Goal: Task Accomplishment & Management: Use online tool/utility

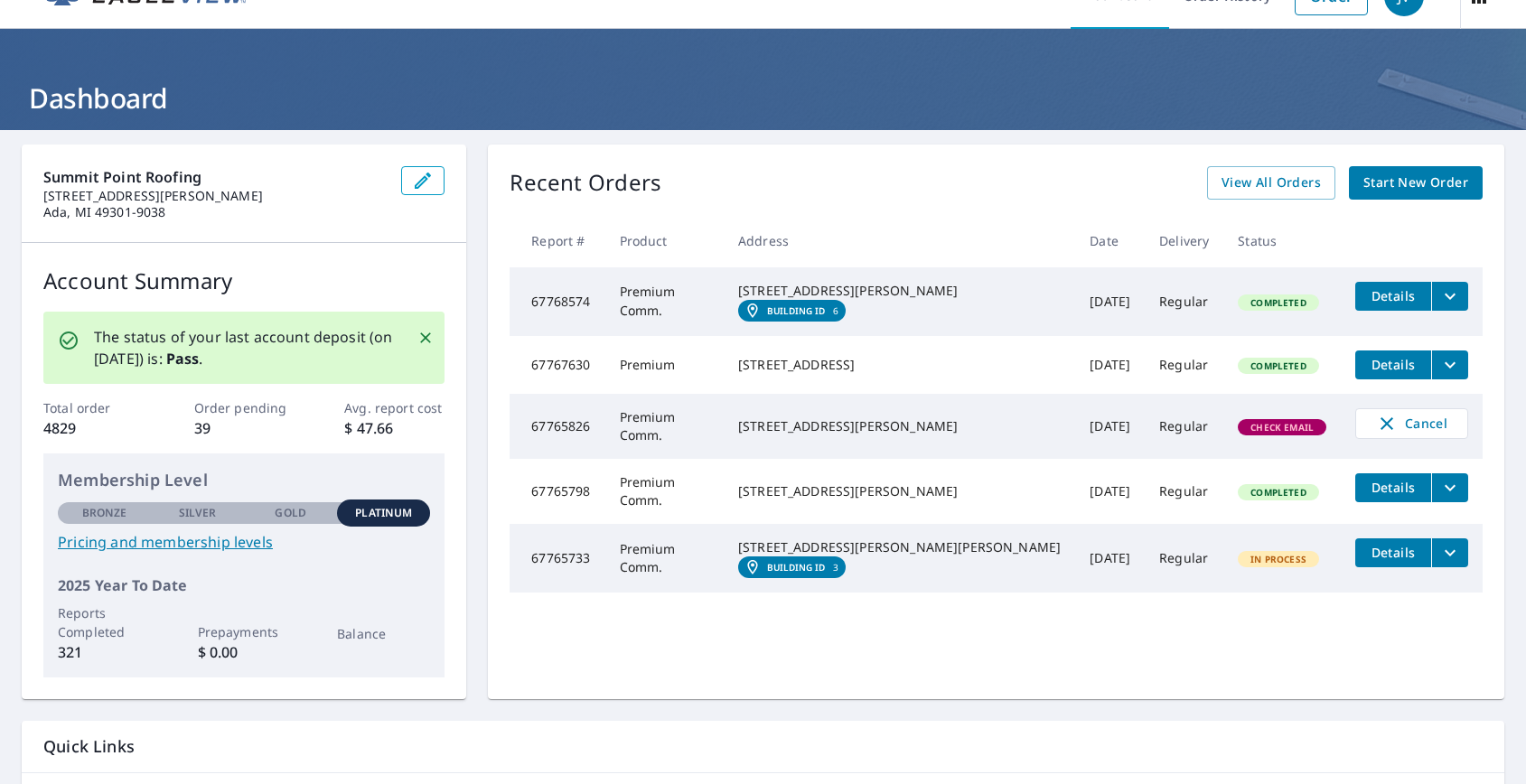
scroll to position [15, 0]
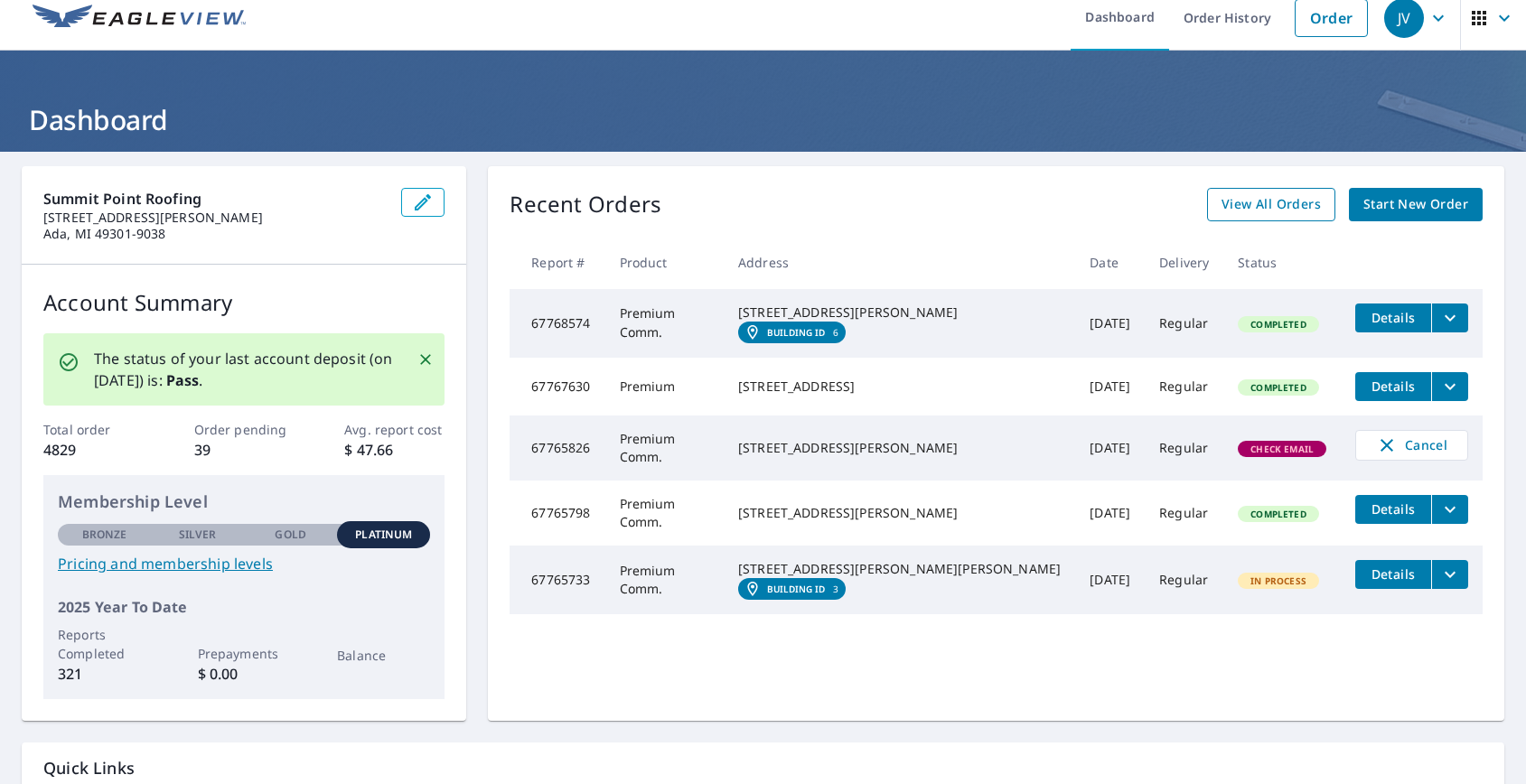
click at [1250, 205] on span "View All Orders" at bounding box center [1272, 204] width 100 height 23
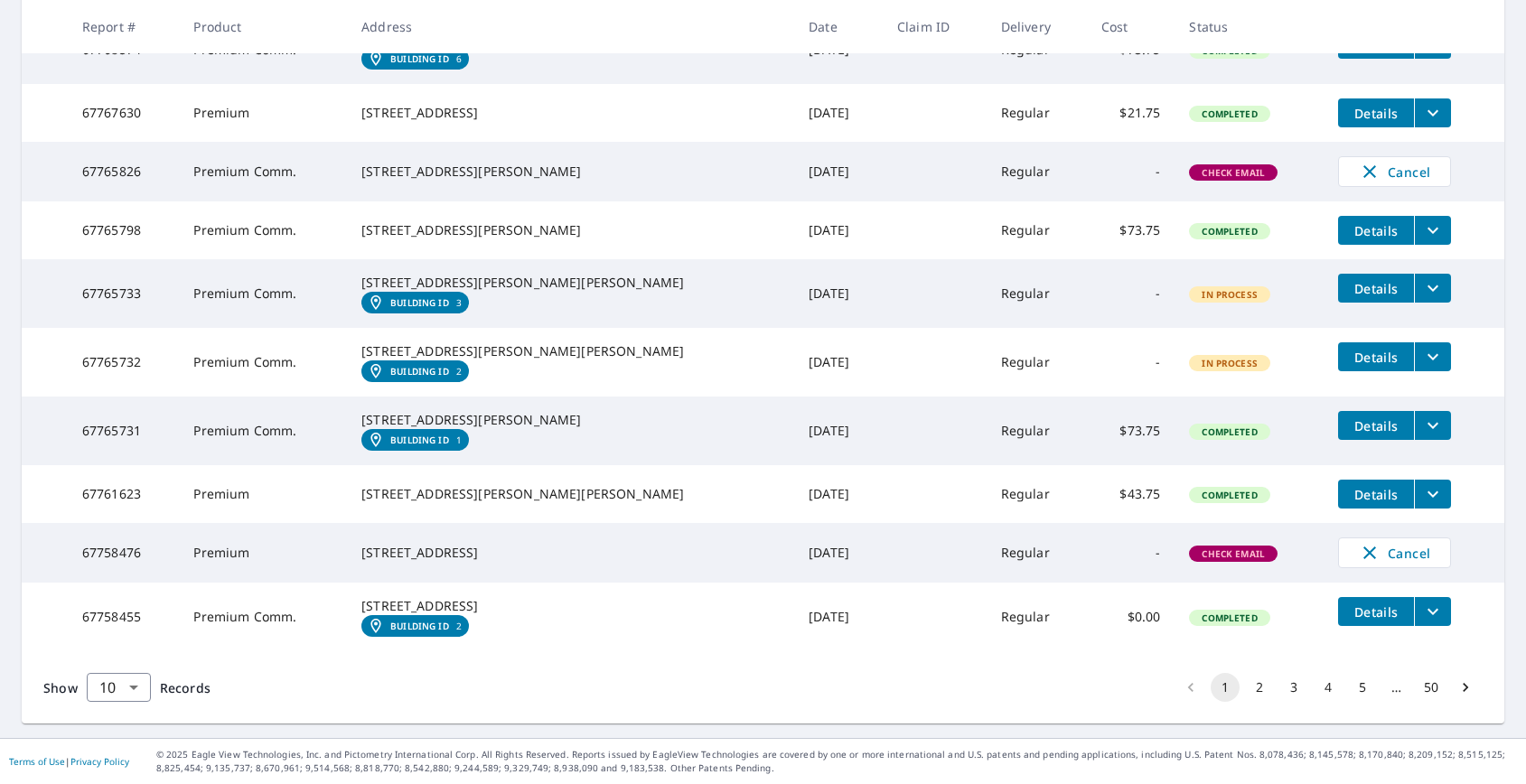
scroll to position [507, 0]
click at [1456, 687] on icon "Go to next page" at bounding box center [1465, 687] width 18 height 18
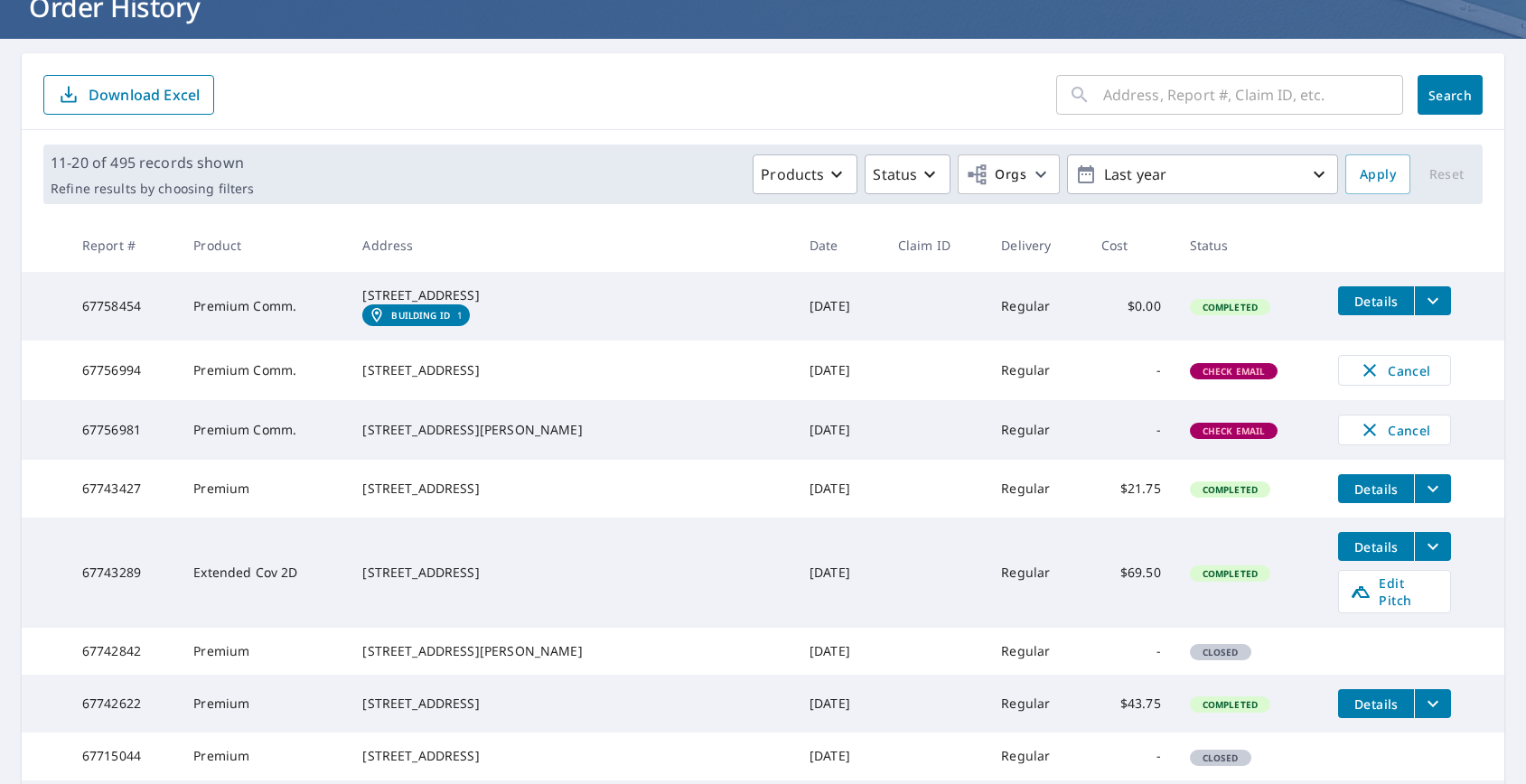
scroll to position [136, 0]
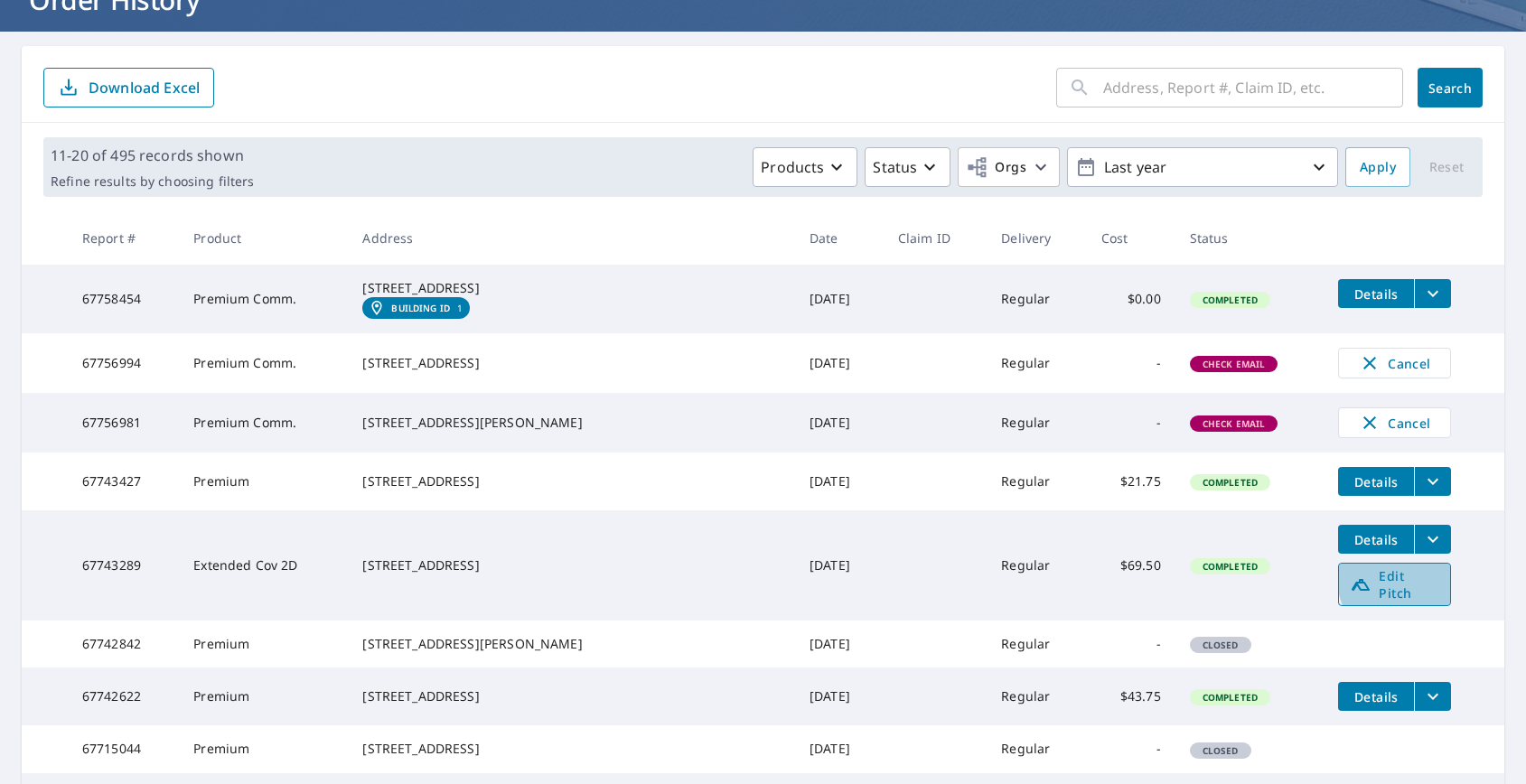
click at [1381, 601] on span "Edit Pitch" at bounding box center [1394, 584] width 89 height 34
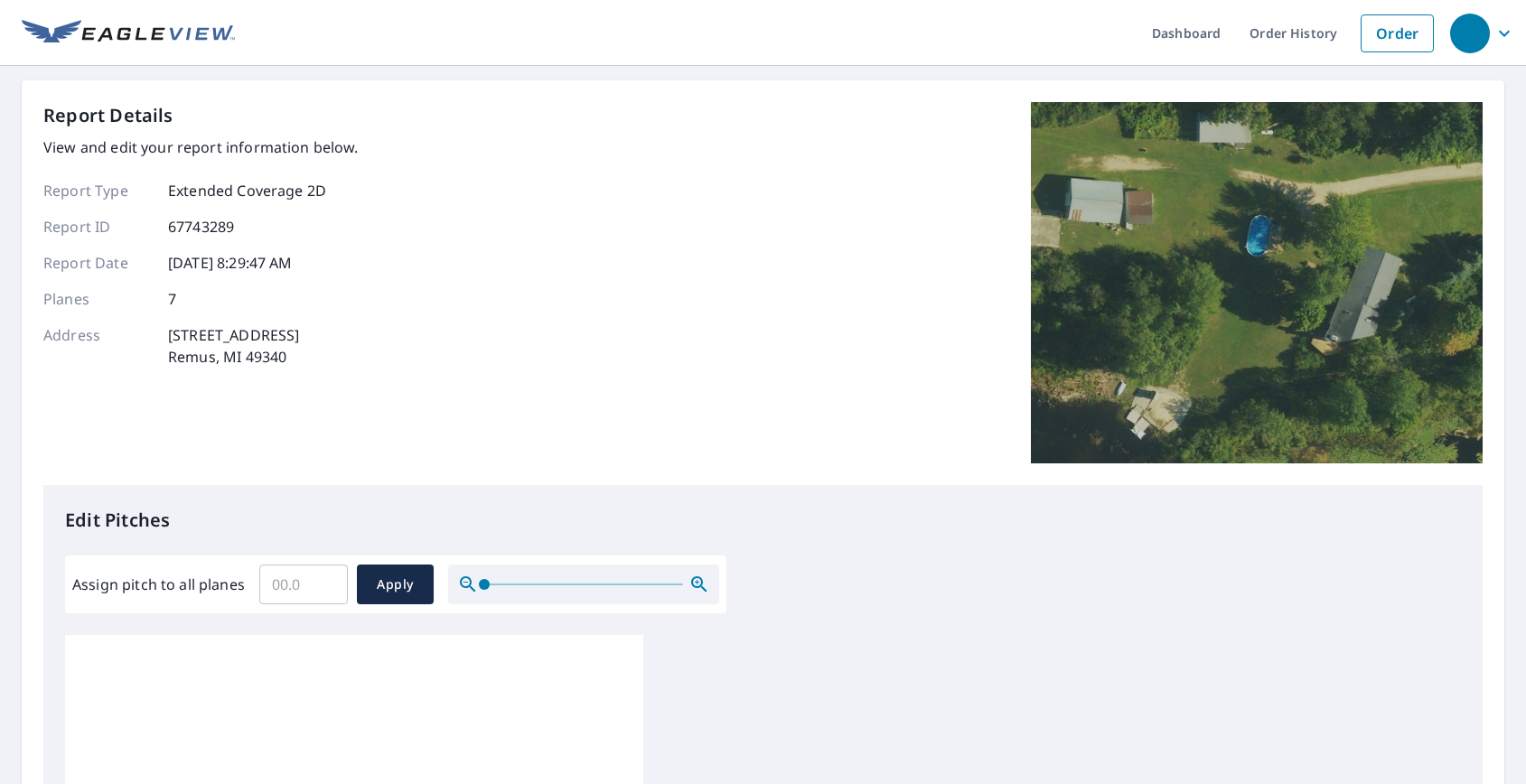
scroll to position [8, 0]
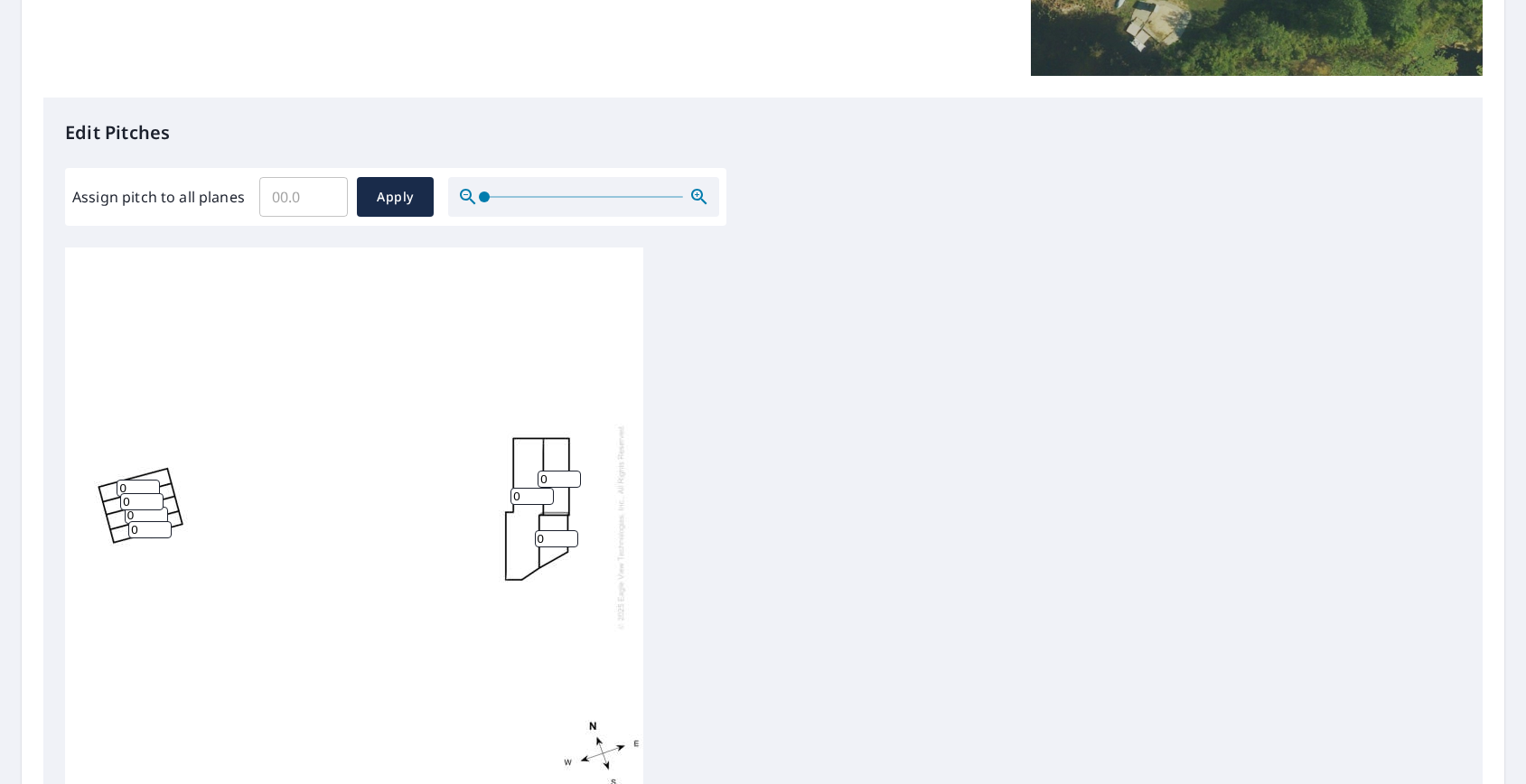
click at [556, 475] on input "0" at bounding box center [559, 479] width 43 height 17
drag, startPoint x: 0, startPoint y: 0, endPoint x: 536, endPoint y: 478, distance: 718.2
click at [536, 478] on div "0 0 0 0 0 0 0" at bounding box center [354, 526] width 578 height 568
type input "6"
drag, startPoint x: 526, startPoint y: 498, endPoint x: 512, endPoint y: 495, distance: 14.3
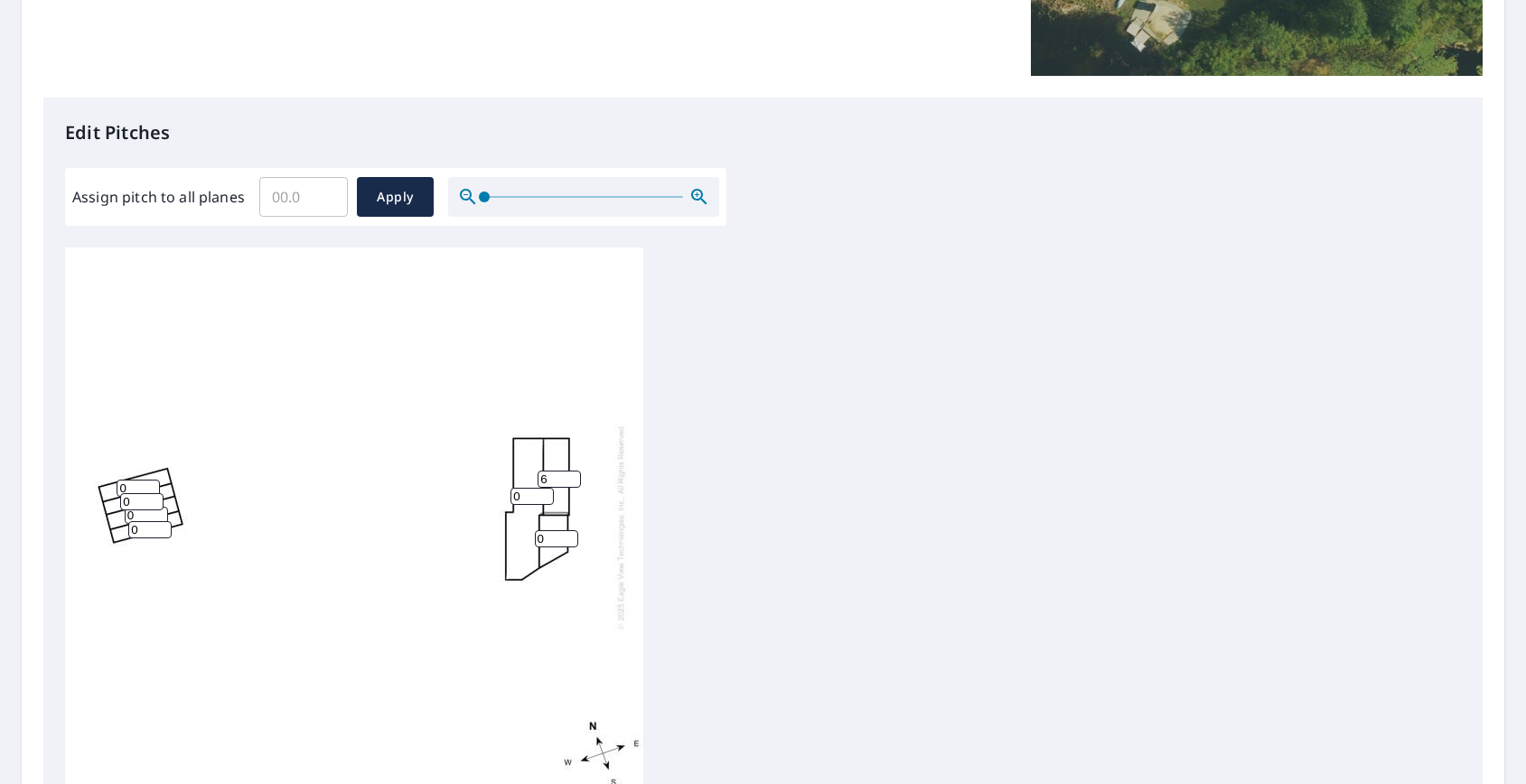
click at [512, 495] on input "0" at bounding box center [532, 496] width 43 height 17
type input "6"
drag, startPoint x: 545, startPoint y: 537, endPoint x: 523, endPoint y: 533, distance: 22.4
click at [527, 535] on div "6 6 0 0 0 0 0" at bounding box center [354, 526] width 578 height 568
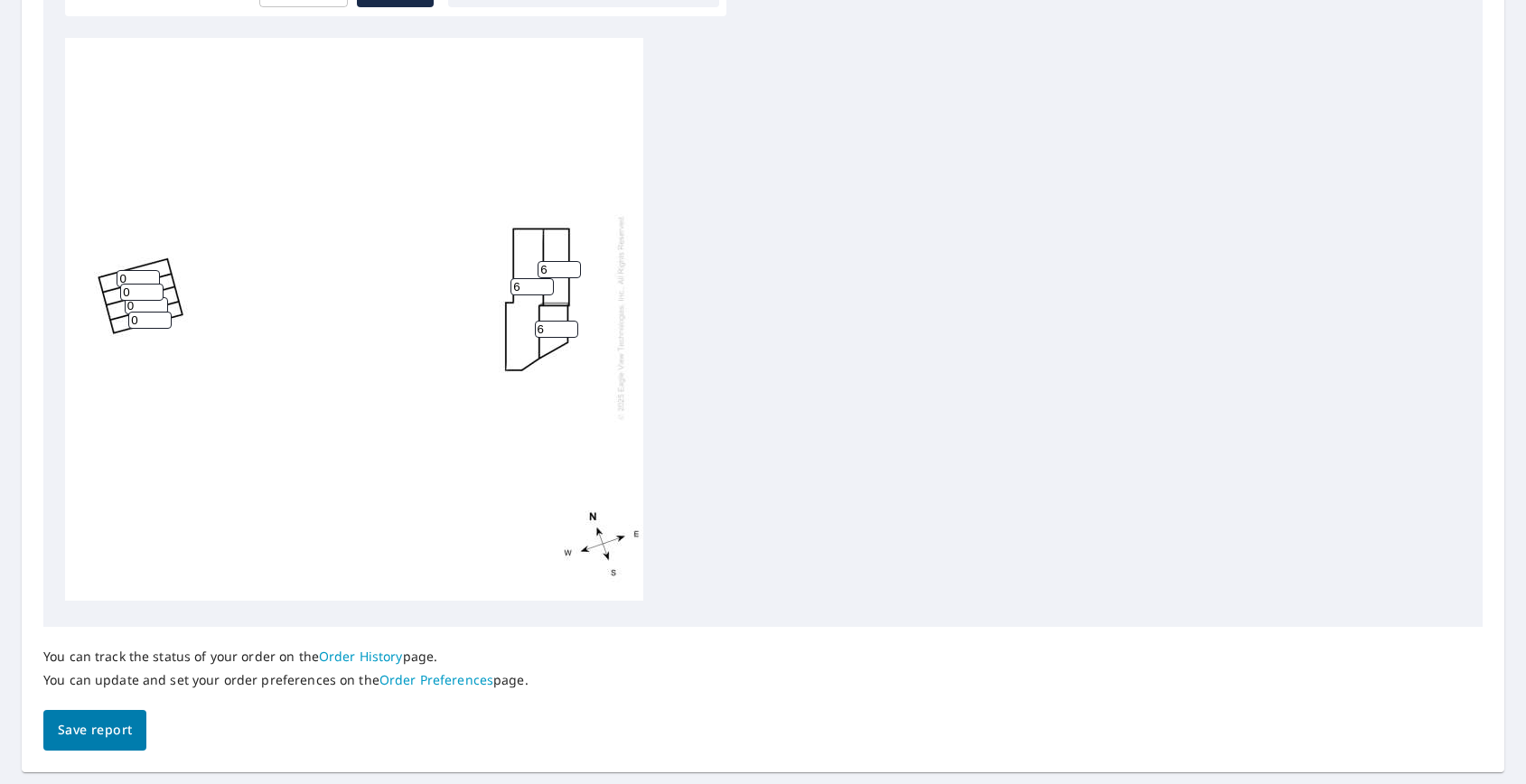
scroll to position [646, 0]
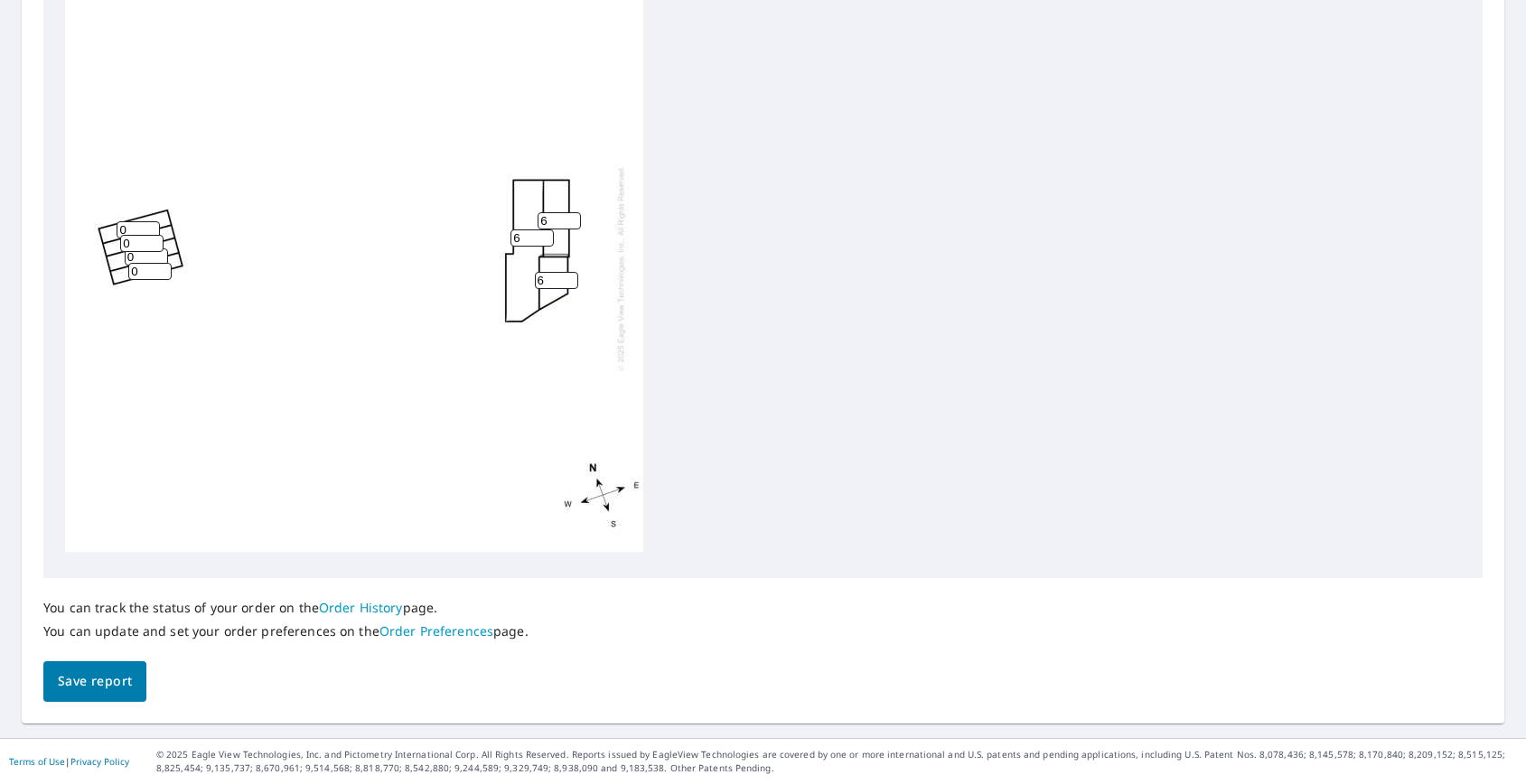
type input "6"
click at [100, 685] on span "Save report" at bounding box center [94, 681] width 74 height 23
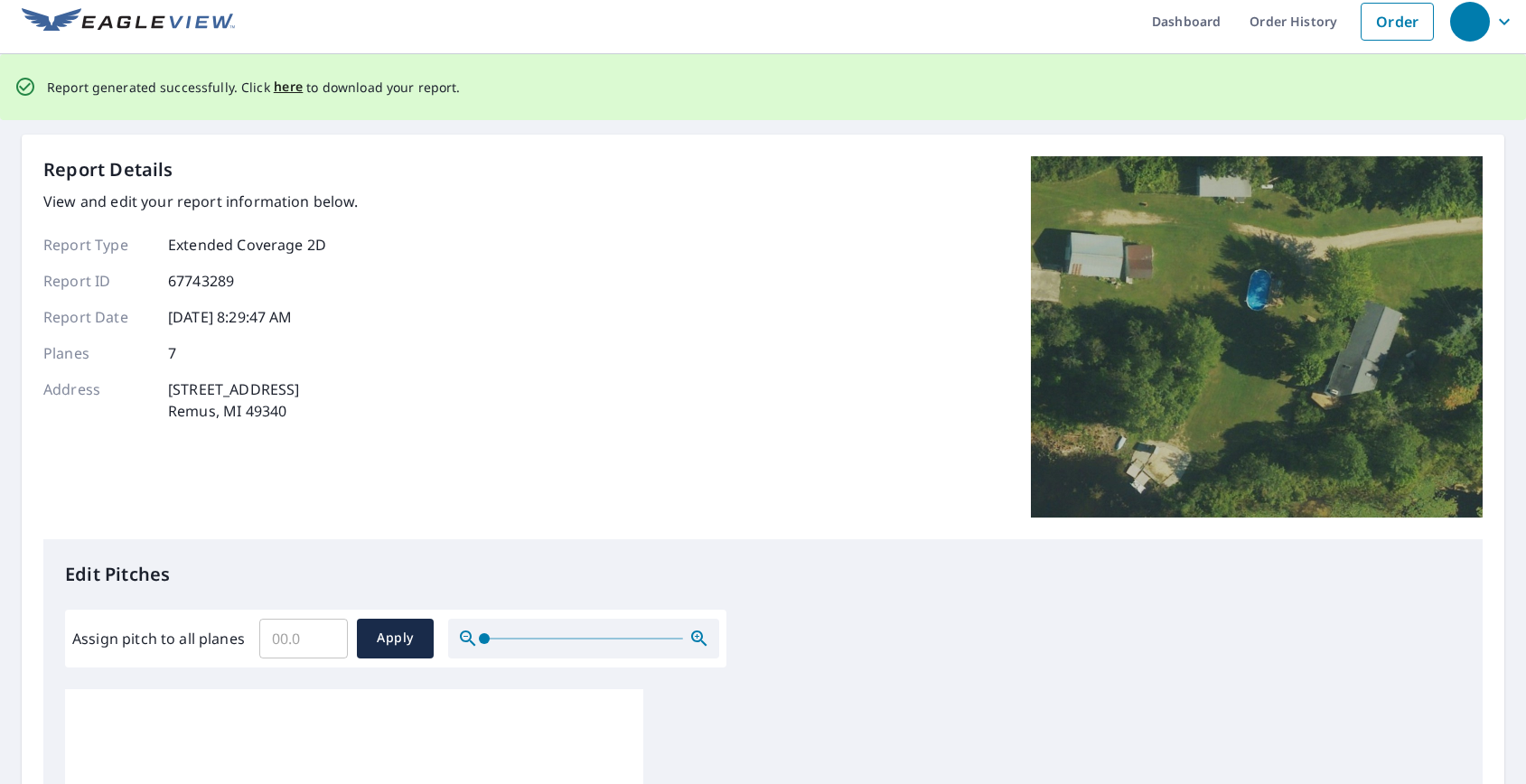
scroll to position [0, 0]
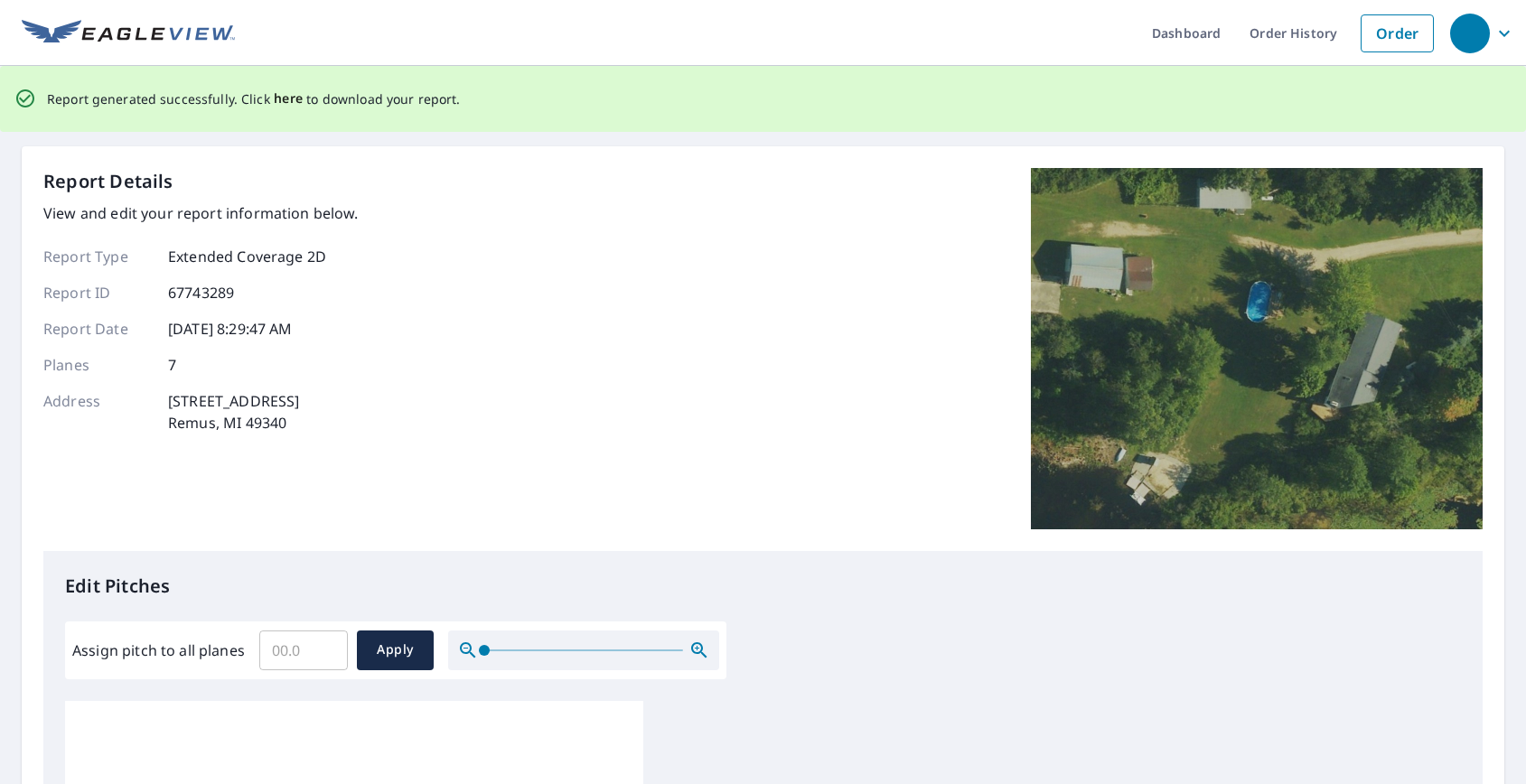
click at [280, 99] on span "here" at bounding box center [289, 99] width 30 height 23
